Goal: Contribute content

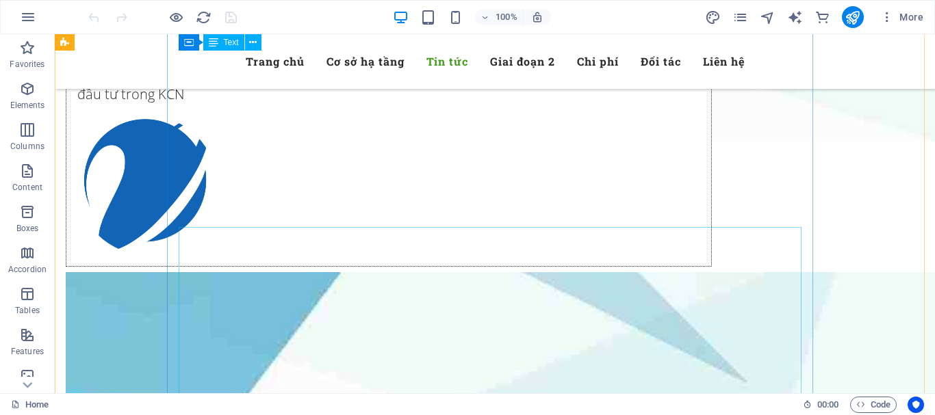
scroll to position [4653, 0]
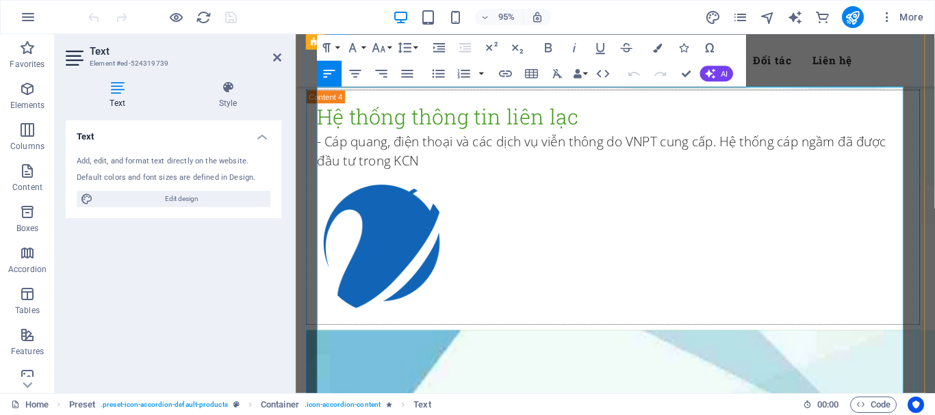
scroll to position [4862, 0]
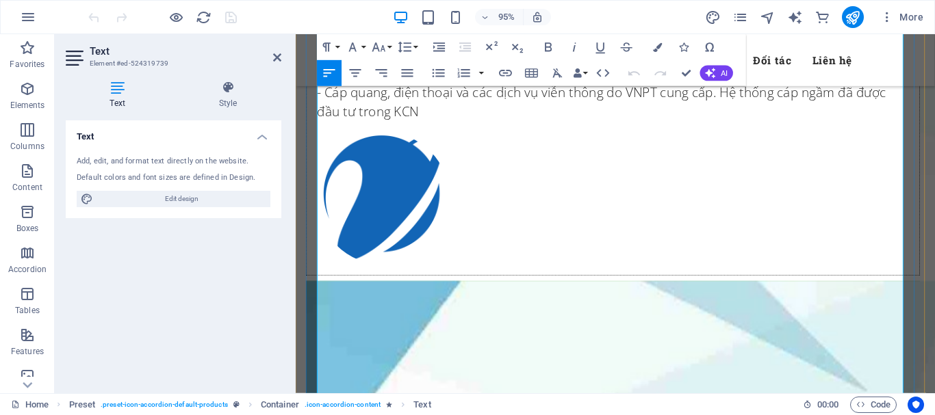
drag, startPoint x: 332, startPoint y: 232, endPoint x: 700, endPoint y: 363, distance: 390.9
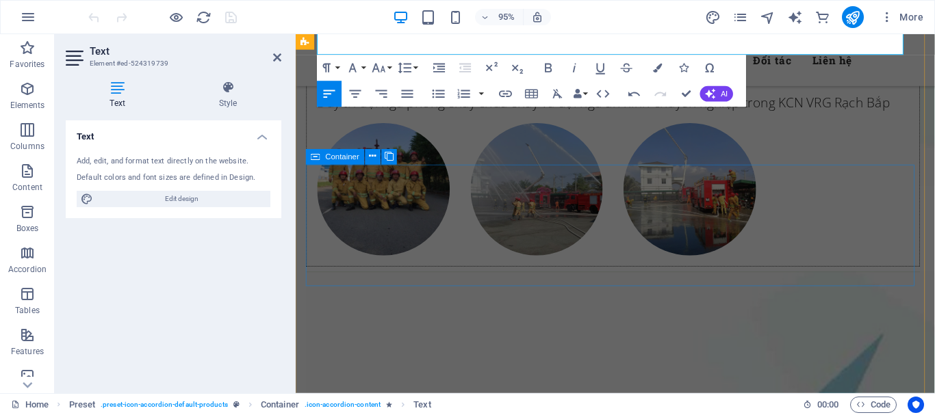
scroll to position [5204, 0]
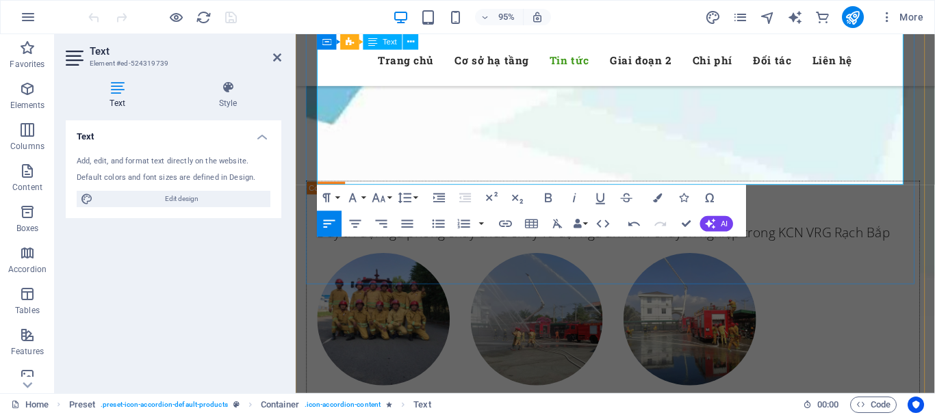
drag, startPoint x: 321, startPoint y: 182, endPoint x: 562, endPoint y: 180, distance: 240.9
copy p "Hình ảnh [DATE]: bấm vào   h"
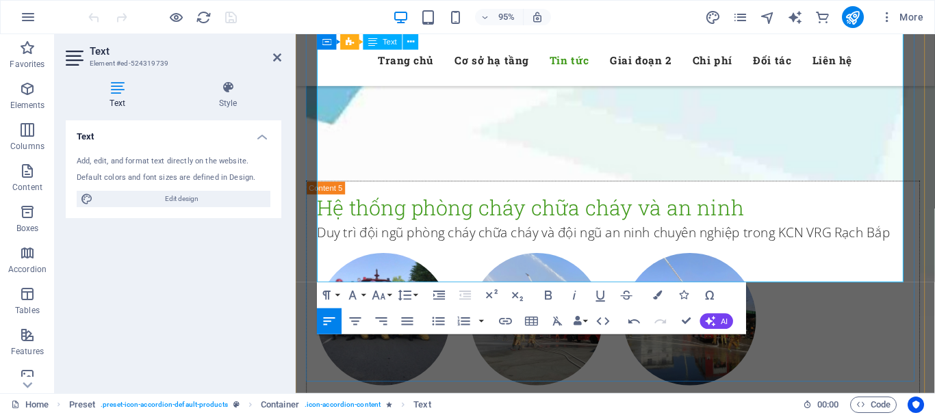
drag, startPoint x: 424, startPoint y: 264, endPoint x: 409, endPoint y: 266, distance: 15.1
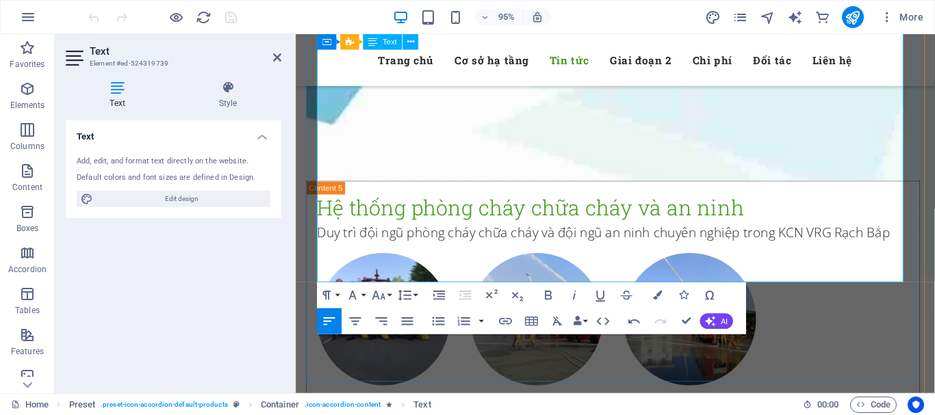
drag, startPoint x: 423, startPoint y: 287, endPoint x: 411, endPoint y: 285, distance: 11.8
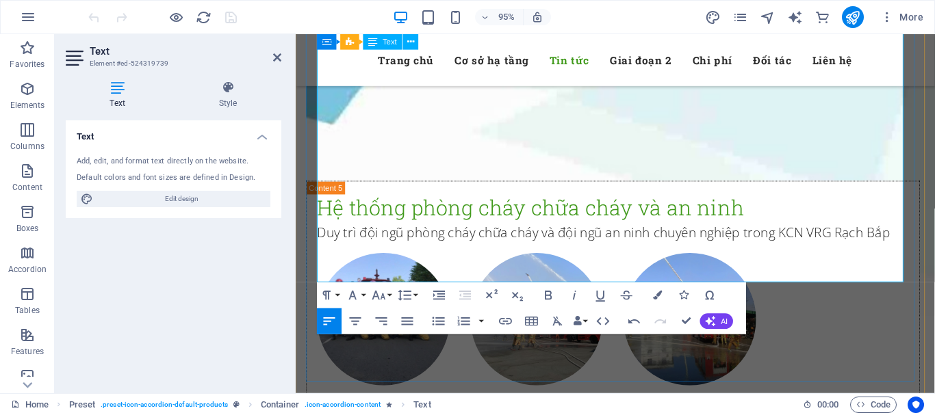
scroll to position [23, 7]
drag, startPoint x: 578, startPoint y: 155, endPoint x: 582, endPoint y: 161, distance: 7.3
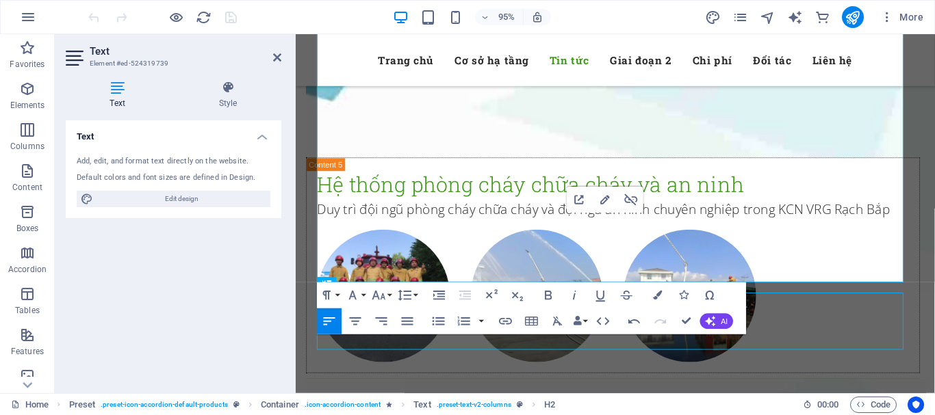
scroll to position [5201, 0]
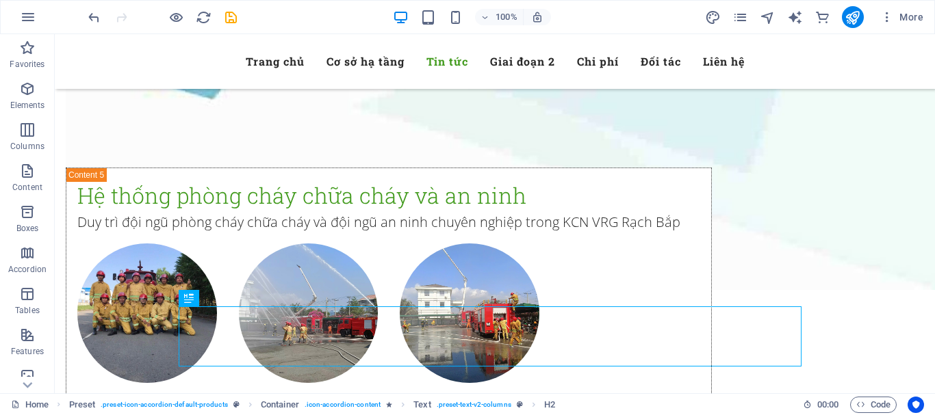
click at [240, 16] on div "100% More" at bounding box center [507, 17] width 843 height 22
click at [231, 16] on icon "save" at bounding box center [231, 18] width 16 height 16
checkbox input "false"
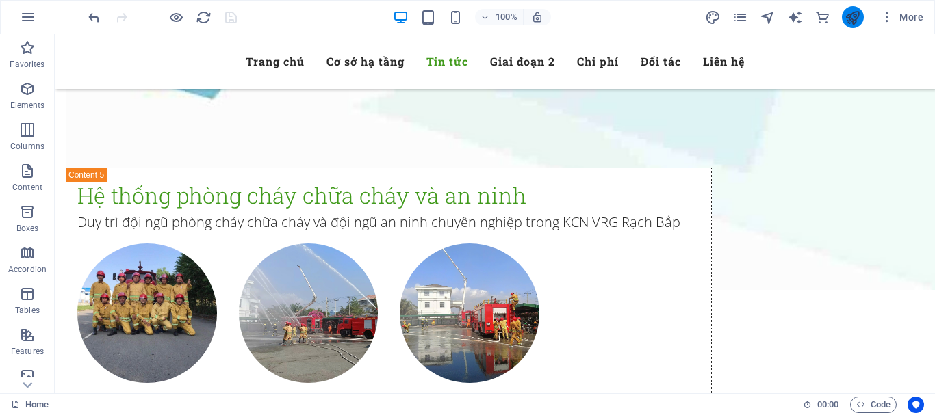
click at [862, 13] on button "publish" at bounding box center [853, 17] width 22 height 22
